Goal: Check status: Check status

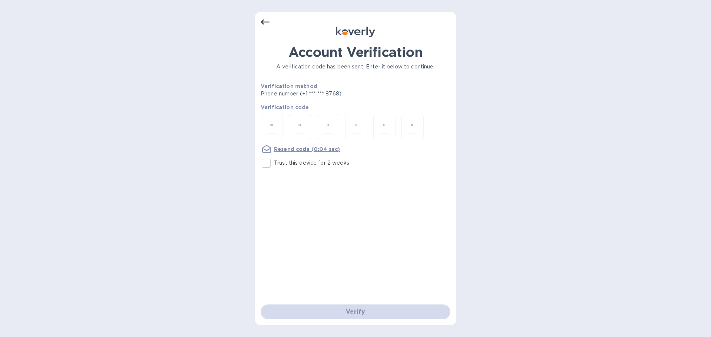
drag, startPoint x: 278, startPoint y: 131, endPoint x: 292, endPoint y: 171, distance: 42.9
click at [277, 131] on div at bounding box center [272, 127] width 22 height 26
paste input "2"
type input "2"
type input "5"
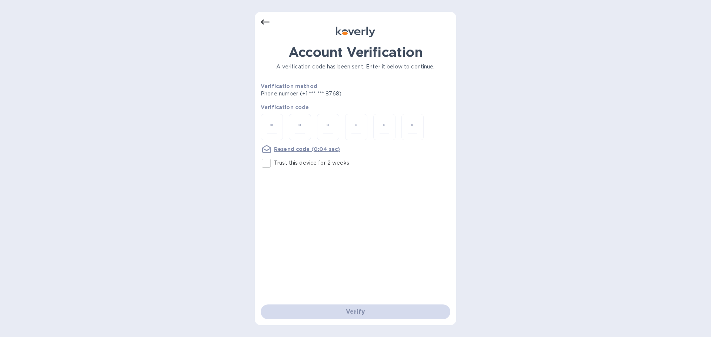
type input "9"
type input "7"
type input "0"
type input "6"
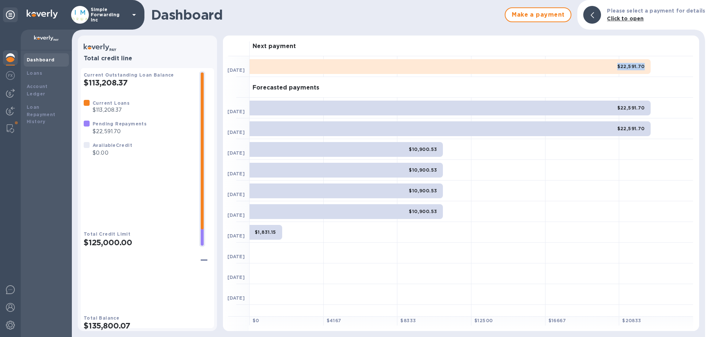
drag, startPoint x: 606, startPoint y: 67, endPoint x: 642, endPoint y: 65, distance: 35.6
click at [642, 65] on div "$22,591.70" at bounding box center [450, 66] width 401 height 15
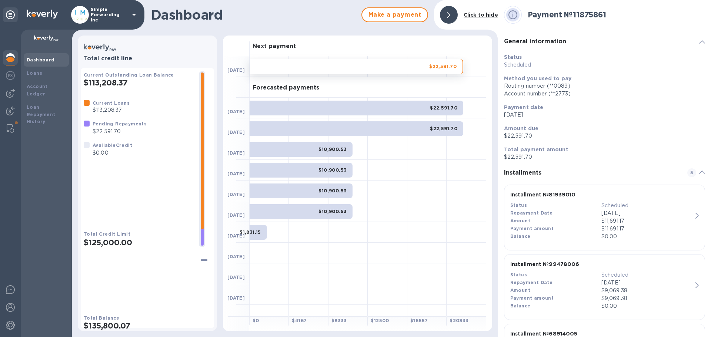
click at [452, 11] on div at bounding box center [449, 15] width 18 height 18
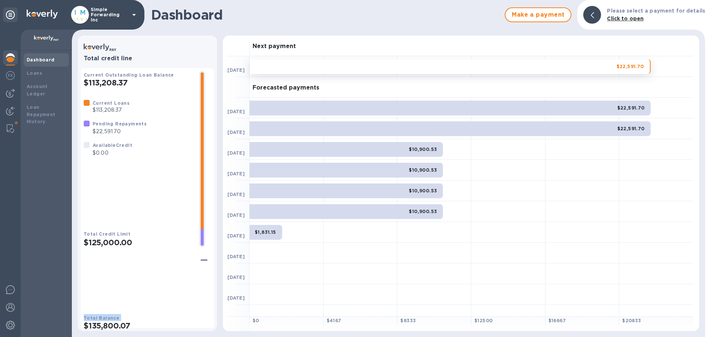
drag, startPoint x: 163, startPoint y: 324, endPoint x: 160, endPoint y: 319, distance: 5.3
click at [160, 319] on div "Current Outstanding Loan Balance $113,208.37 Current Loans $113,208.37 Pending …" at bounding box center [147, 198] width 127 height 254
click at [161, 321] on h2 "$135,800.07" at bounding box center [147, 325] width 127 height 9
drag, startPoint x: 162, startPoint y: 320, endPoint x: 213, endPoint y: 329, distance: 51.6
click at [213, 329] on div "Total credit line Current Outstanding Loan Balance $113,208.37 Current Loans $1…" at bounding box center [147, 184] width 139 height 296
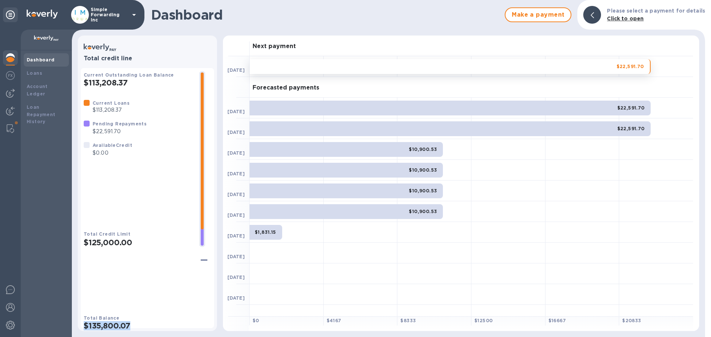
click at [186, 321] on h2 "$135,800.07" at bounding box center [147, 325] width 127 height 9
drag, startPoint x: 166, startPoint y: 322, endPoint x: 210, endPoint y: 324, distance: 43.7
click at [210, 324] on h2 "$135,800.07" at bounding box center [147, 325] width 127 height 9
